Goal: Task Accomplishment & Management: Manage account settings

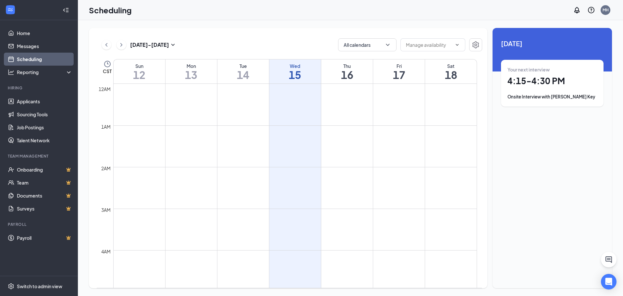
scroll to position [546, 0]
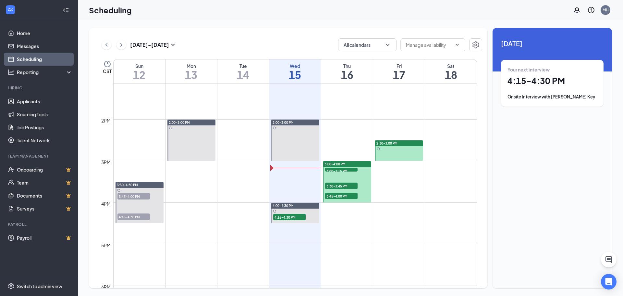
click at [352, 170] on span "3:00-3:15 PM" at bounding box center [341, 170] width 32 height 6
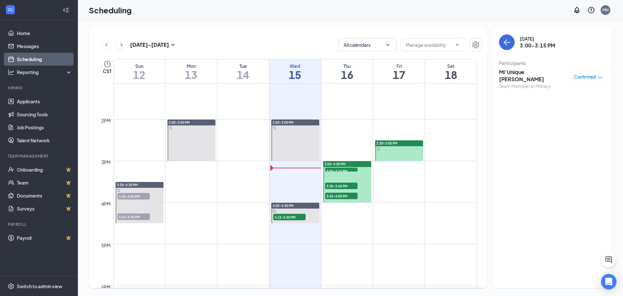
click at [534, 70] on h3 "Mi’Unique [PERSON_NAME]" at bounding box center [533, 75] width 68 height 14
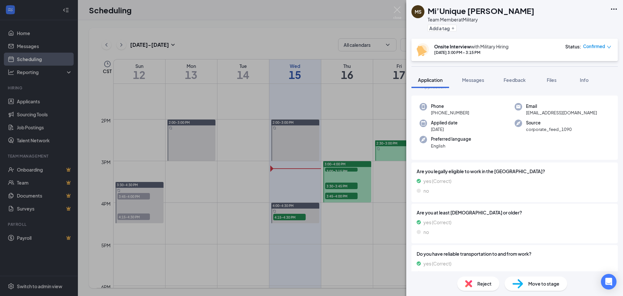
scroll to position [32, 0]
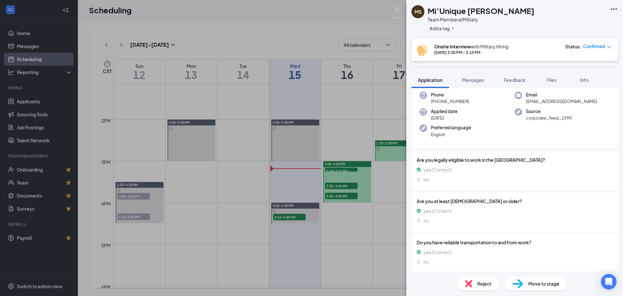
click at [343, 190] on div "MS [PERSON_NAME] [PERSON_NAME] Team Member at Military Add a tag Onsite Intervi…" at bounding box center [311, 148] width 623 height 296
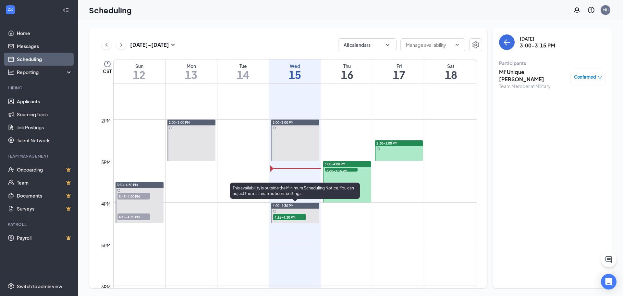
click at [289, 219] on span "4:15-4:30 PM" at bounding box center [289, 216] width 32 height 6
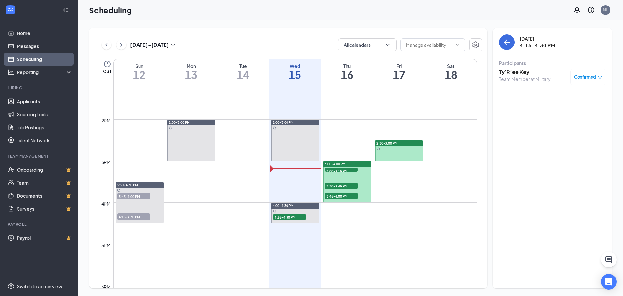
click at [514, 72] on h3 "Ty’R’ee Key" at bounding box center [525, 71] width 52 height 7
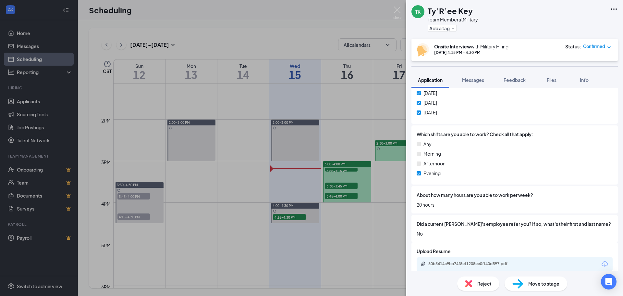
scroll to position [429, 0]
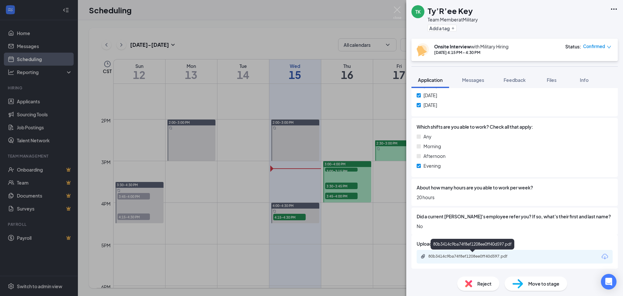
click at [465, 255] on div "80b3414c9ba74f8ef1208ee0ff40d597.pdf" at bounding box center [473, 255] width 91 height 5
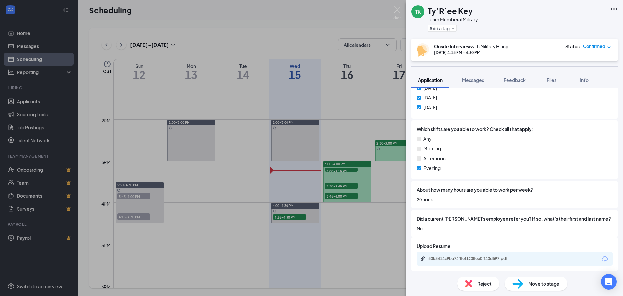
click at [332, 101] on div "TK Ty’R’ee Key Team Member at Military Add a tag Onsite Interview with Military…" at bounding box center [311, 148] width 623 height 296
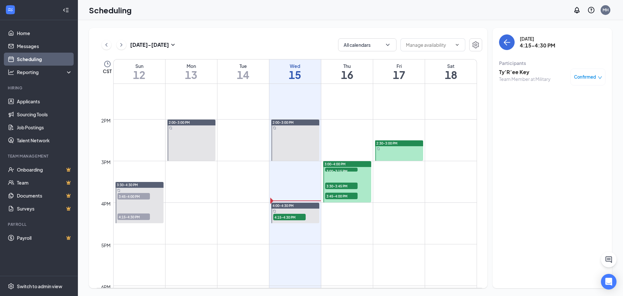
click at [350, 169] on span "3:00-3:15 PM" at bounding box center [341, 170] width 32 height 6
click at [345, 186] on span "3:30-3:45 PM" at bounding box center [341, 185] width 32 height 6
click at [342, 171] on span "3:00-3:15 PM" at bounding box center [341, 170] width 32 height 6
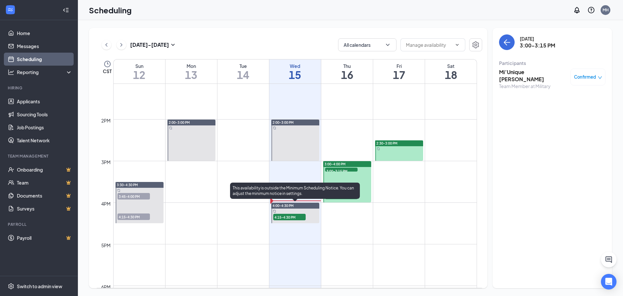
drag, startPoint x: 292, startPoint y: 217, endPoint x: 326, endPoint y: 191, distance: 42.8
click at [292, 217] on span "4:15-4:30 PM" at bounding box center [289, 216] width 32 height 6
